Goal: Share content: Share content

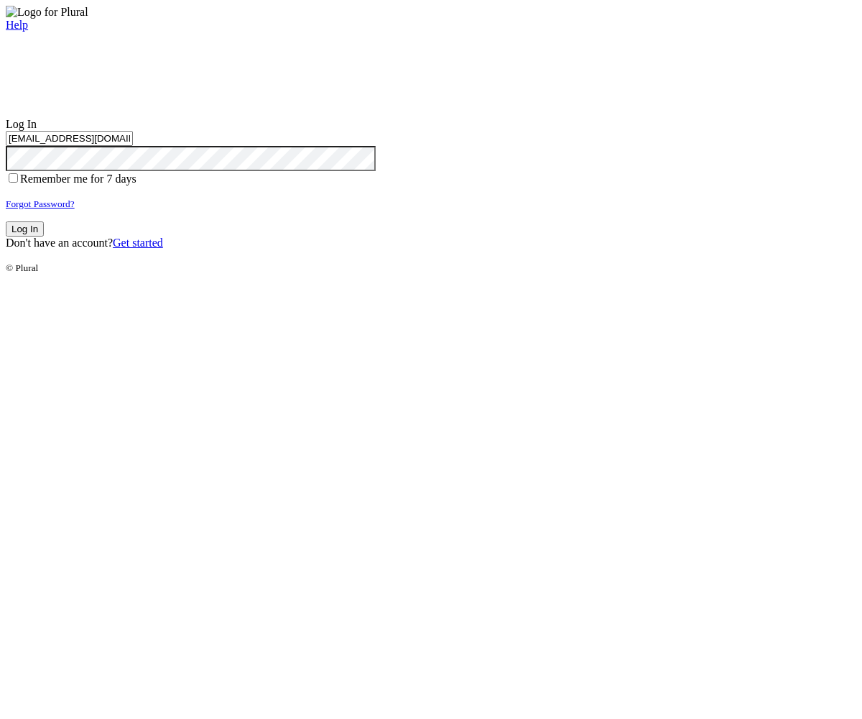
type input "test-1757137924-3@civiceagle.com"
click at [44, 236] on button "Log In" at bounding box center [25, 228] width 38 height 15
type input "test-1757137924-3@civiceagle.com"
click at [44, 236] on button "Log In" at bounding box center [25, 228] width 38 height 15
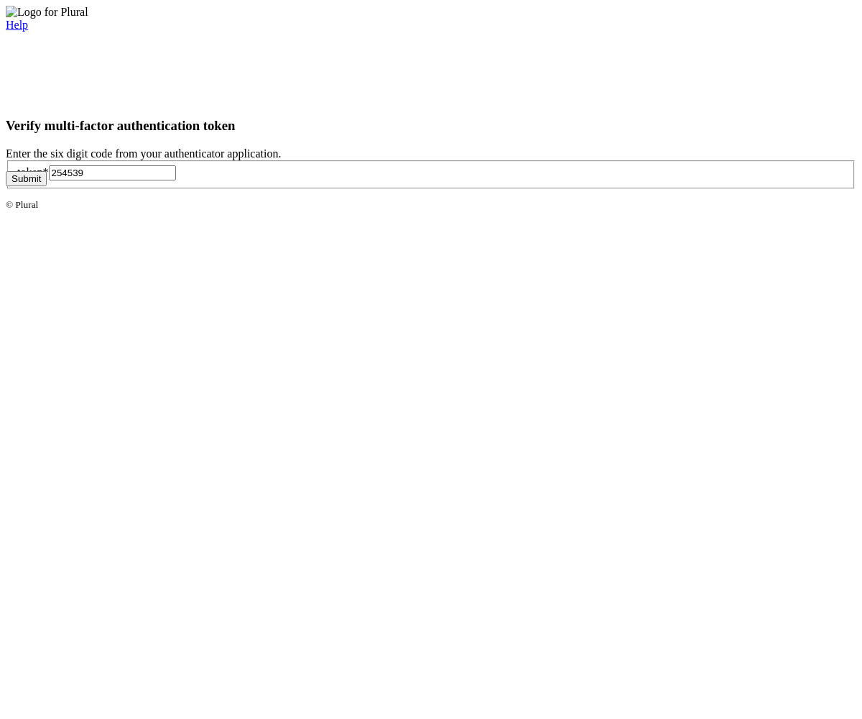
type input "254539"
click at [47, 186] on button "Submit" at bounding box center [26, 178] width 41 height 15
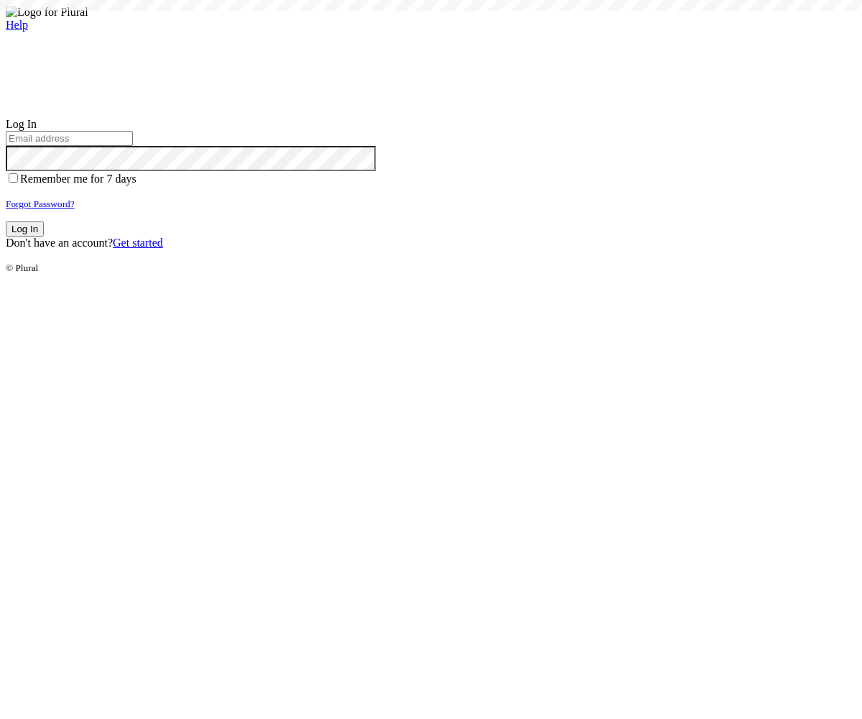
click at [75, 209] on small "Forgot Password?" at bounding box center [40, 203] width 69 height 11
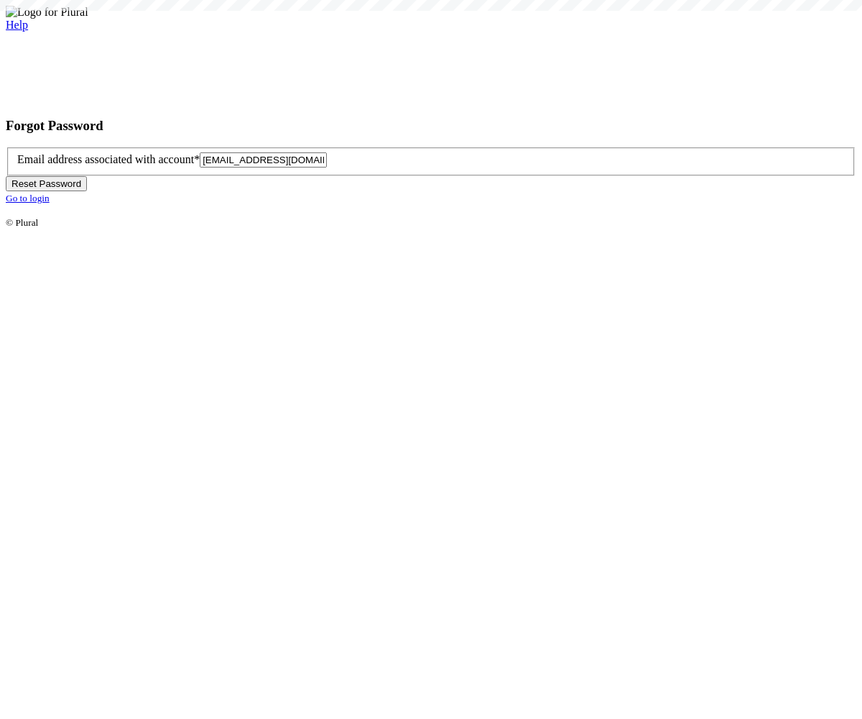
type input "[EMAIL_ADDRESS][DOMAIN_NAME]"
click at [87, 191] on button "Reset Password" at bounding box center [46, 183] width 81 height 15
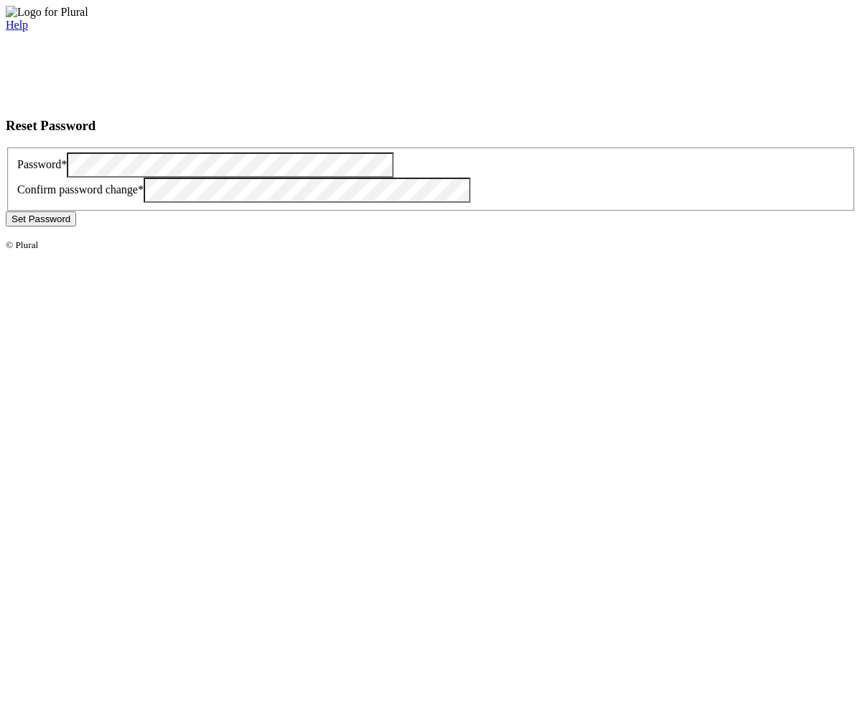
click at [76, 226] on button "Set Password" at bounding box center [41, 218] width 70 height 15
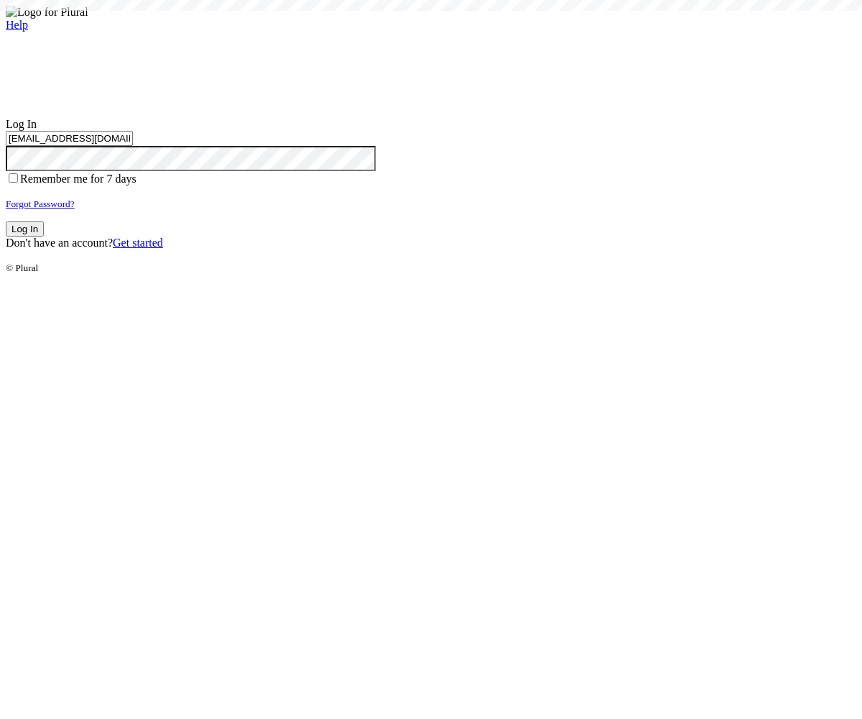
type input "[EMAIL_ADDRESS][DOMAIN_NAME]"
click at [44, 236] on button "Log In" at bounding box center [25, 228] width 38 height 15
type input "[EMAIL_ADDRESS][DOMAIN_NAME]"
click at [44, 236] on button "Log In" at bounding box center [25, 228] width 38 height 15
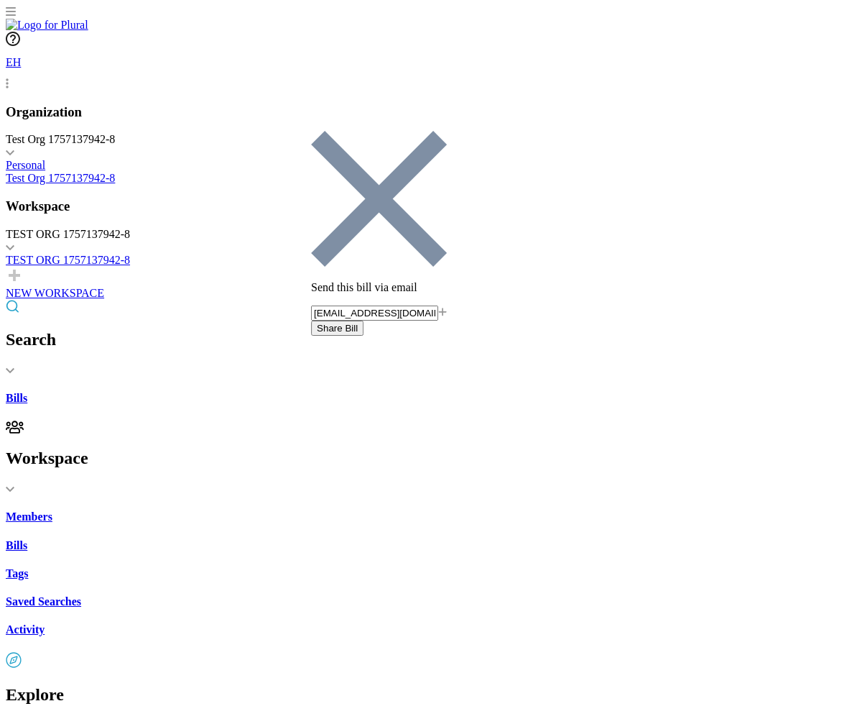
type input "[EMAIL_ADDRESS][DOMAIN_NAME]"
click at [364, 320] on button "Share Bill" at bounding box center [337, 327] width 52 height 15
